Goal: Find specific page/section: Find specific page/section

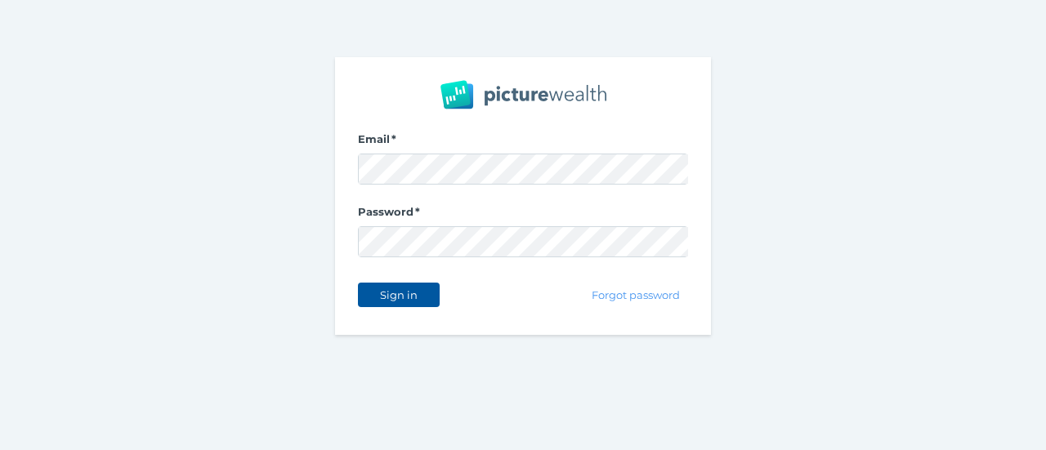
click at [392, 289] on span "Sign in" at bounding box center [398, 295] width 51 height 13
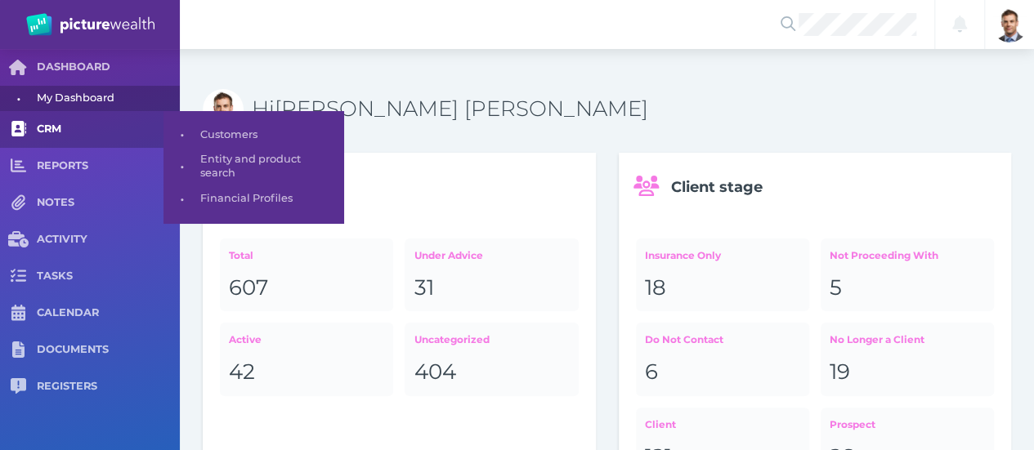
click at [50, 127] on span "CRM" at bounding box center [108, 130] width 143 height 14
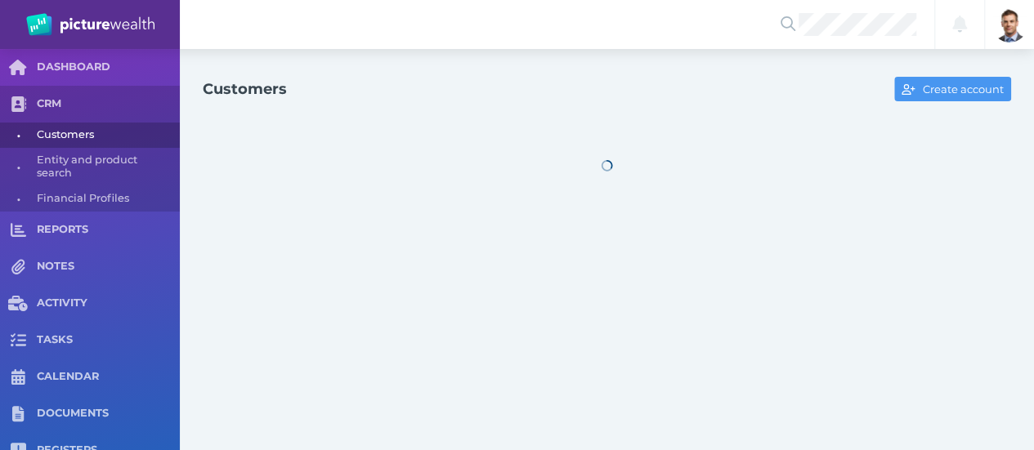
select select "25"
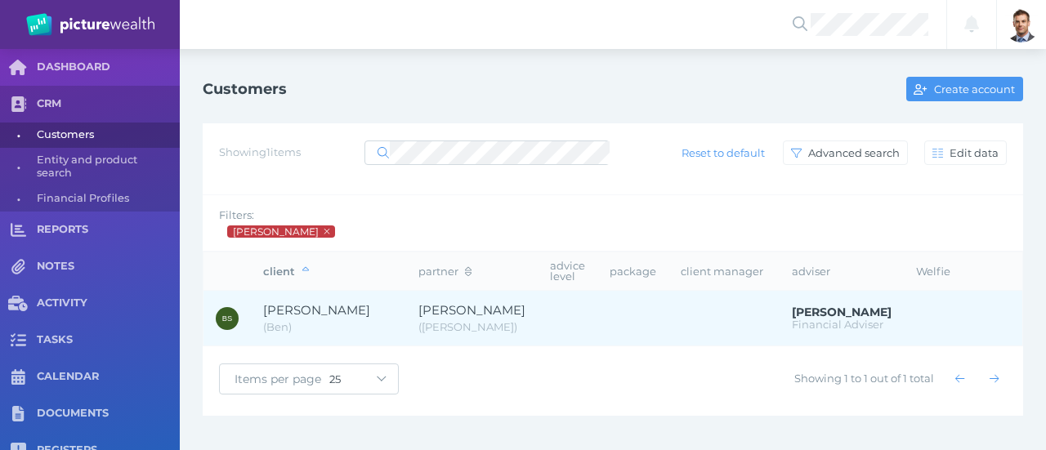
click at [332, 307] on span "[PERSON_NAME]" at bounding box center [316, 310] width 107 height 16
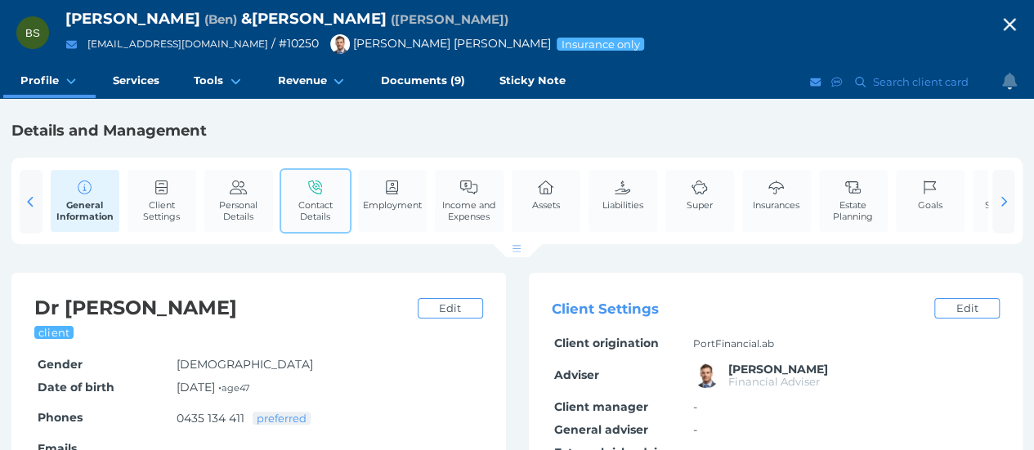
click at [330, 208] on span "Contact Details" at bounding box center [315, 210] width 60 height 23
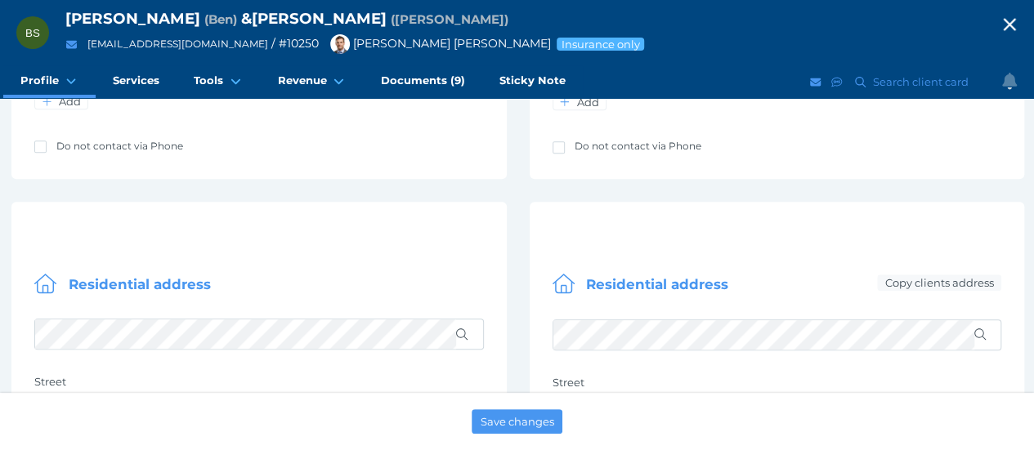
scroll to position [817, 0]
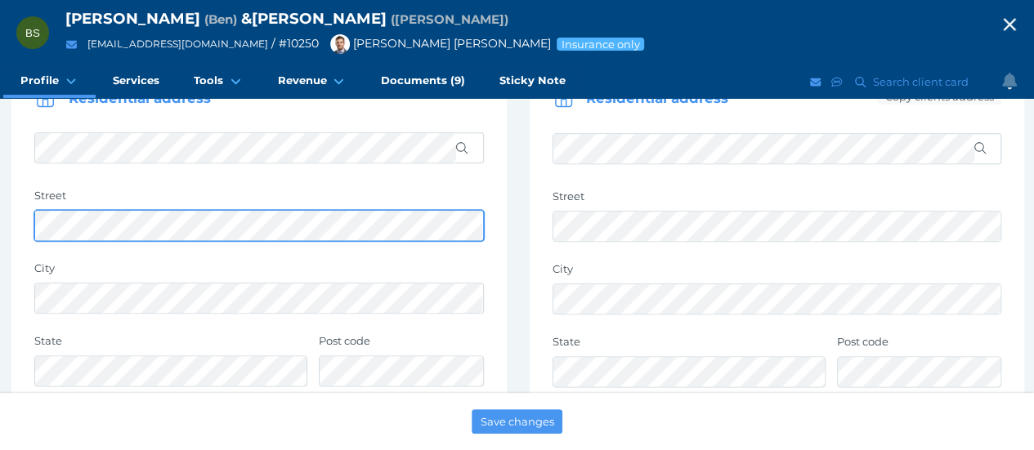
click at [0, 262] on div "Details and Management General Information Client Settings Personal Details Con…" at bounding box center [517, 232] width 1034 height 1857
